Goal: Find specific page/section: Find specific page/section

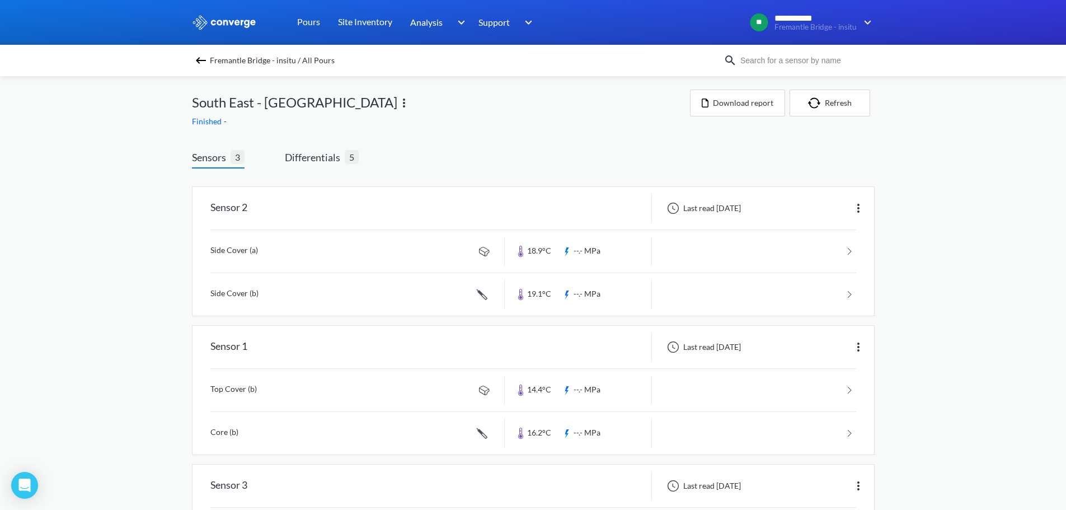
click at [640, 138] on div "Sensors 3 Differentials 5 Sensor 2 Last read [DATE] Side Cover (a) 18.9°C --.- …" at bounding box center [533, 374] width 682 height 483
click at [634, 140] on div "Sensors 3 Differentials 5 Sensor 2 Last read [DATE] Side Cover (a) 18.9°C --.- …" at bounding box center [533, 374] width 682 height 483
click at [281, 53] on span "Fremantle Bridge - insitu / All Pours" at bounding box center [272, 61] width 125 height 16
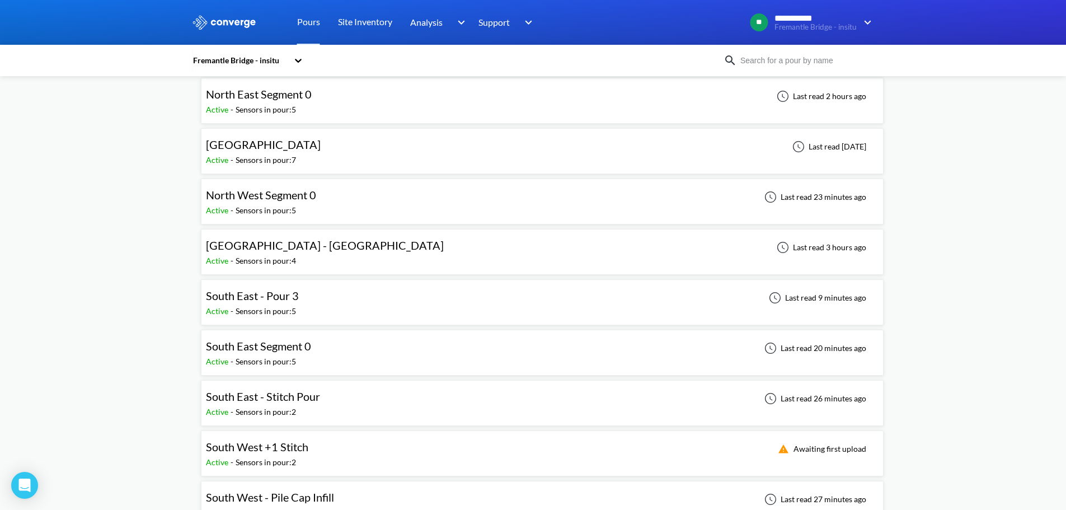
scroll to position [280, 0]
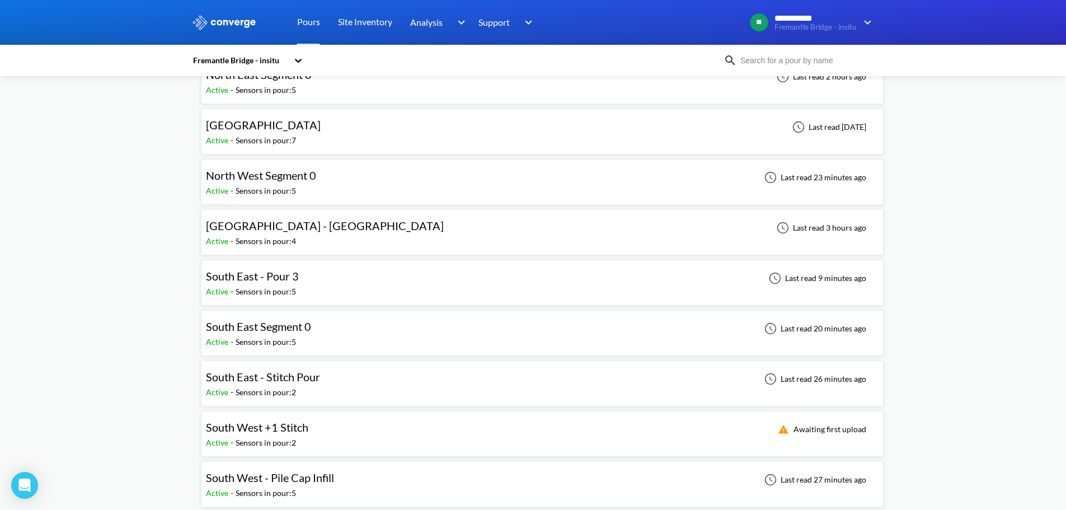
click at [303, 379] on span "South East - Stitch Pour" at bounding box center [263, 376] width 114 height 13
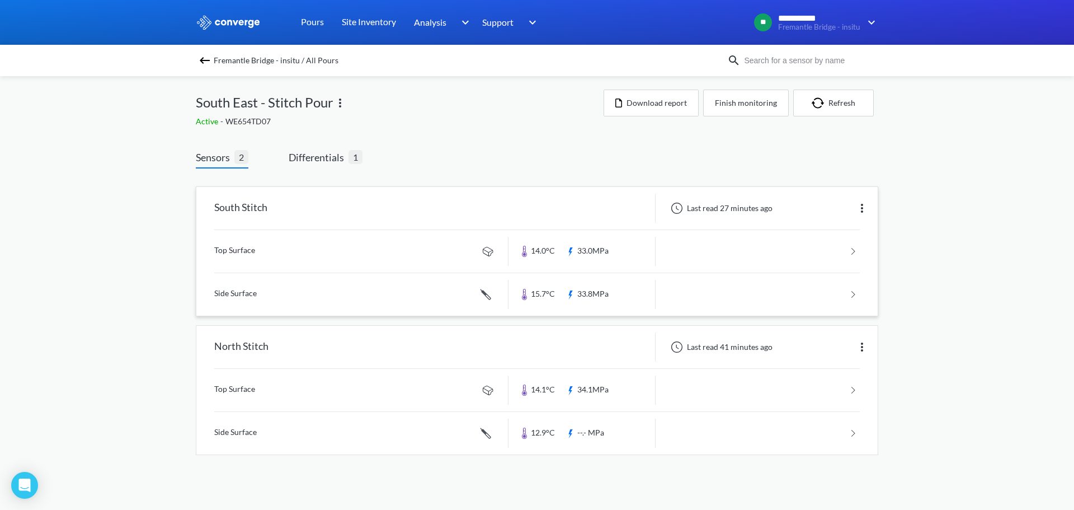
click at [411, 294] on link at bounding box center [536, 294] width 645 height 43
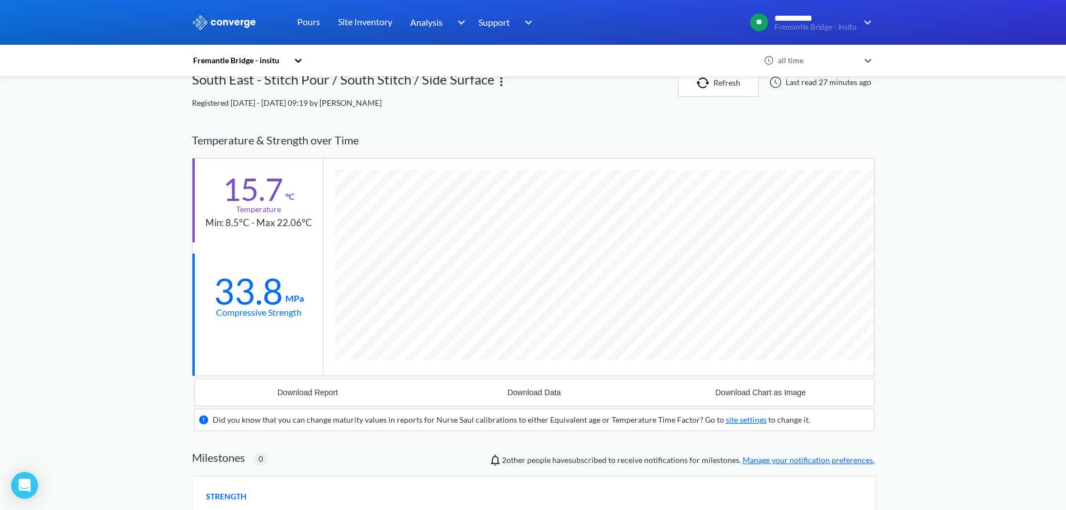
scroll to position [2, 0]
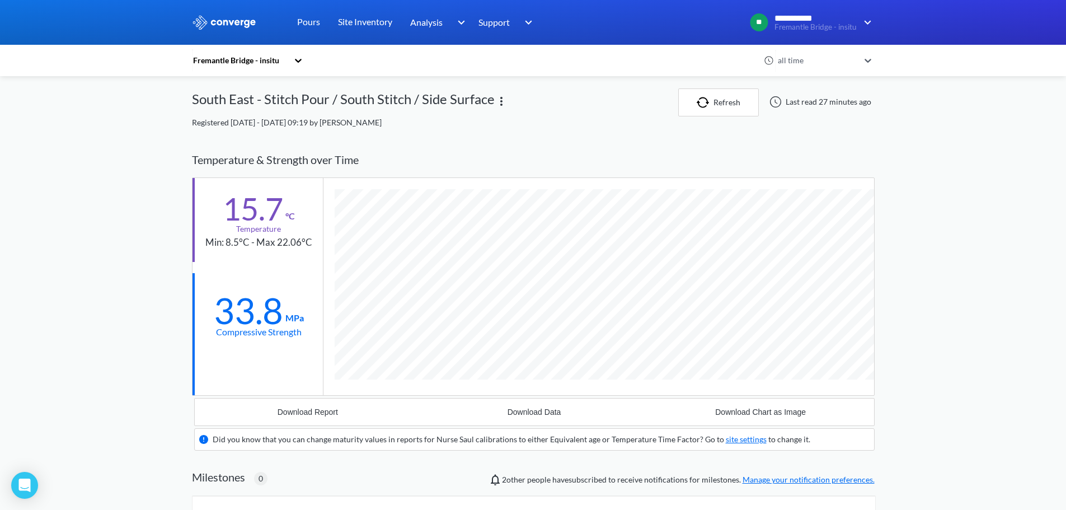
click at [747, 133] on div "Fremantle Bridge - insitu all time South East - Stitch Pour / South Stitch / Si…" at bounding box center [533, 445] width 682 height 715
click at [592, 130] on div "Fremantle Bridge - insitu all time South East - Stitch Pour / South Stitch / Si…" at bounding box center [533, 445] width 682 height 715
